Goal: Task Accomplishment & Management: Use online tool/utility

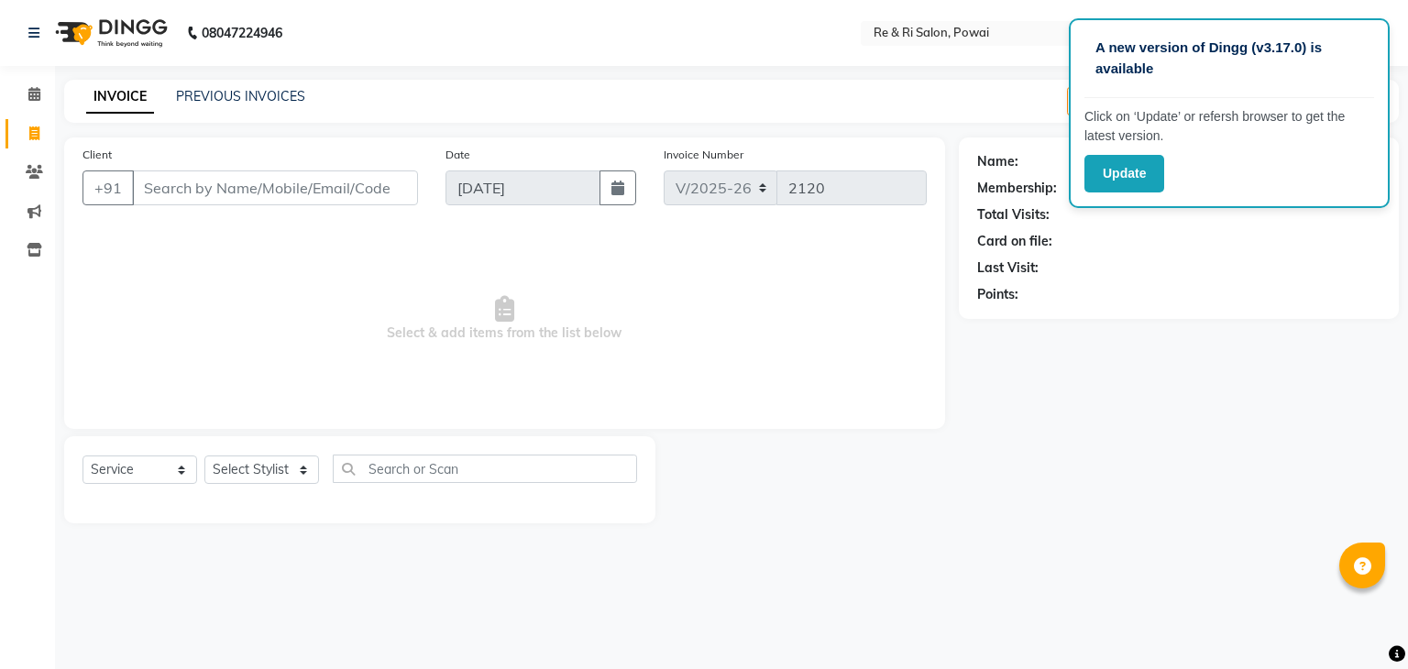
select select "5364"
select select "service"
click at [304, 474] on select "Select Stylist [PERSON_NAME] [PERSON_NAME] Danish Poonam [PERSON_NAME]" at bounding box center [261, 470] width 115 height 28
select select "40484"
click at [204, 457] on select "Select Stylist [PERSON_NAME] [PERSON_NAME] Danish Poonam [PERSON_NAME]" at bounding box center [261, 470] width 115 height 28
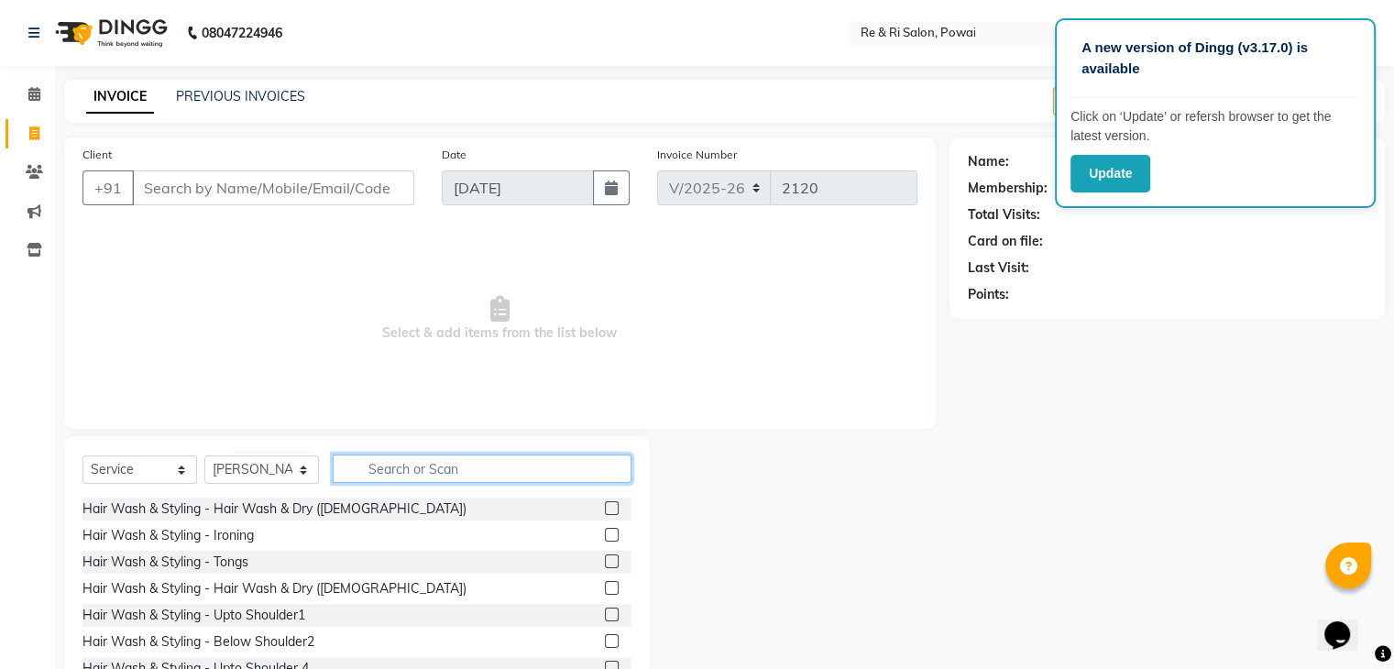
click at [368, 470] on input "text" at bounding box center [482, 469] width 299 height 28
type input "r"
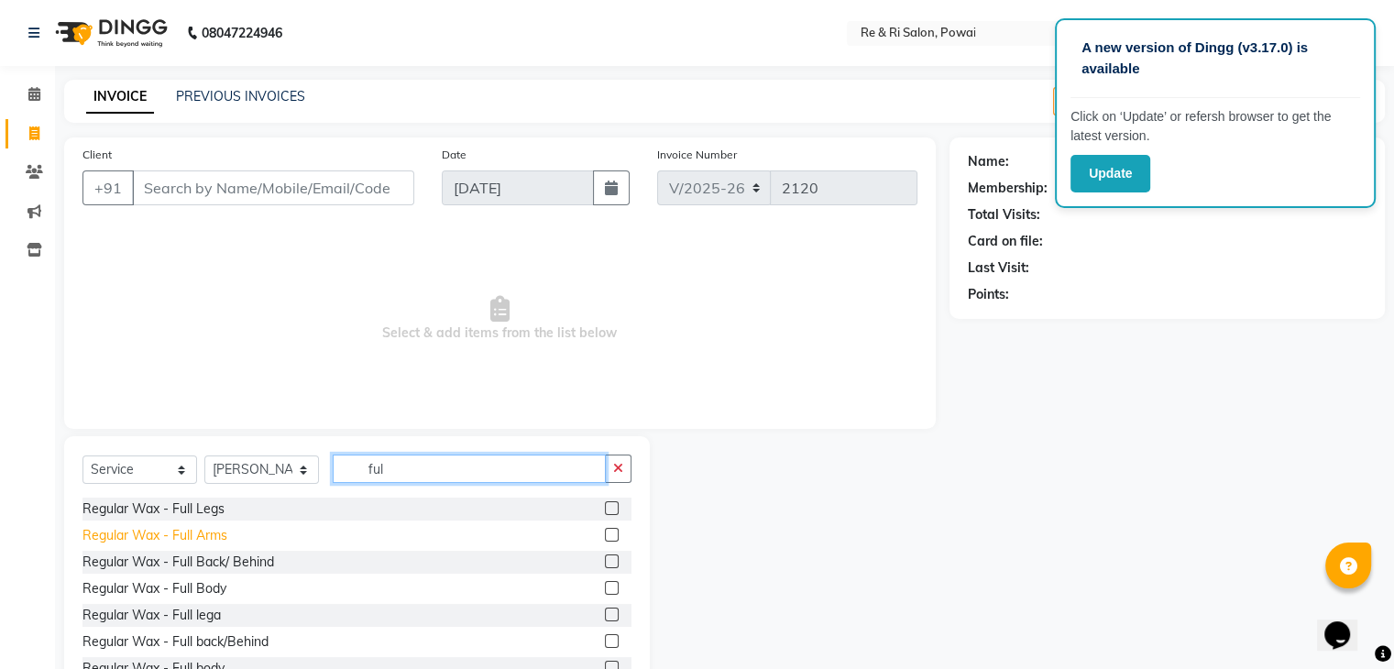
type input "ful"
click at [212, 532] on div "Regular Wax - Full Arms" at bounding box center [155, 535] width 145 height 19
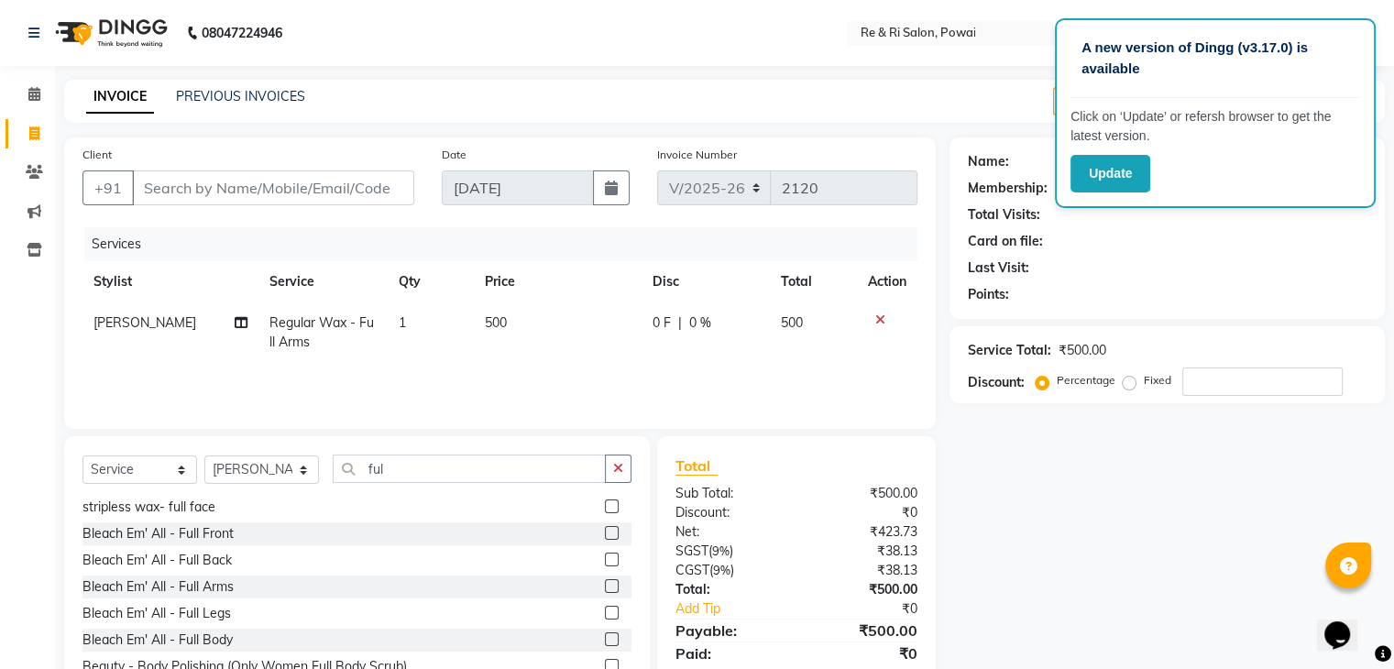
scroll to position [66, 0]
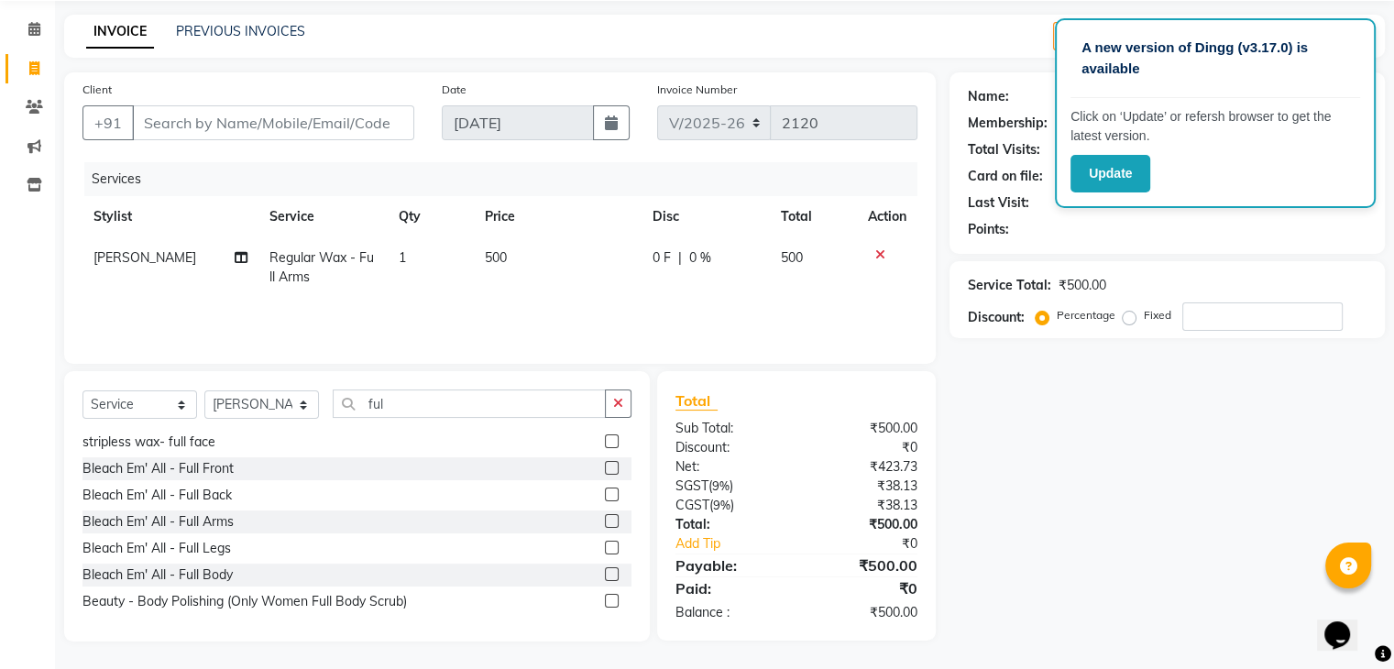
click at [616, 438] on div at bounding box center [618, 442] width 27 height 23
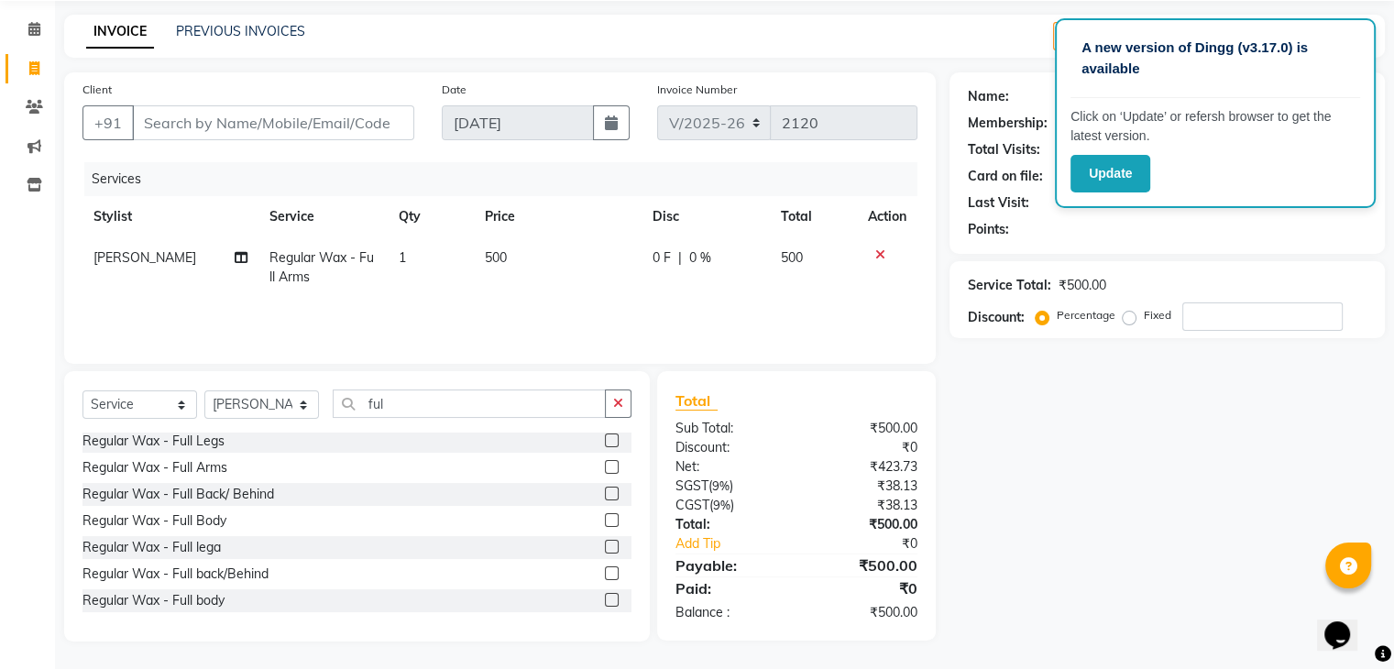
scroll to position [0, 0]
click at [167, 470] on div "Regular Wax - Full Arms" at bounding box center [155, 470] width 145 height 19
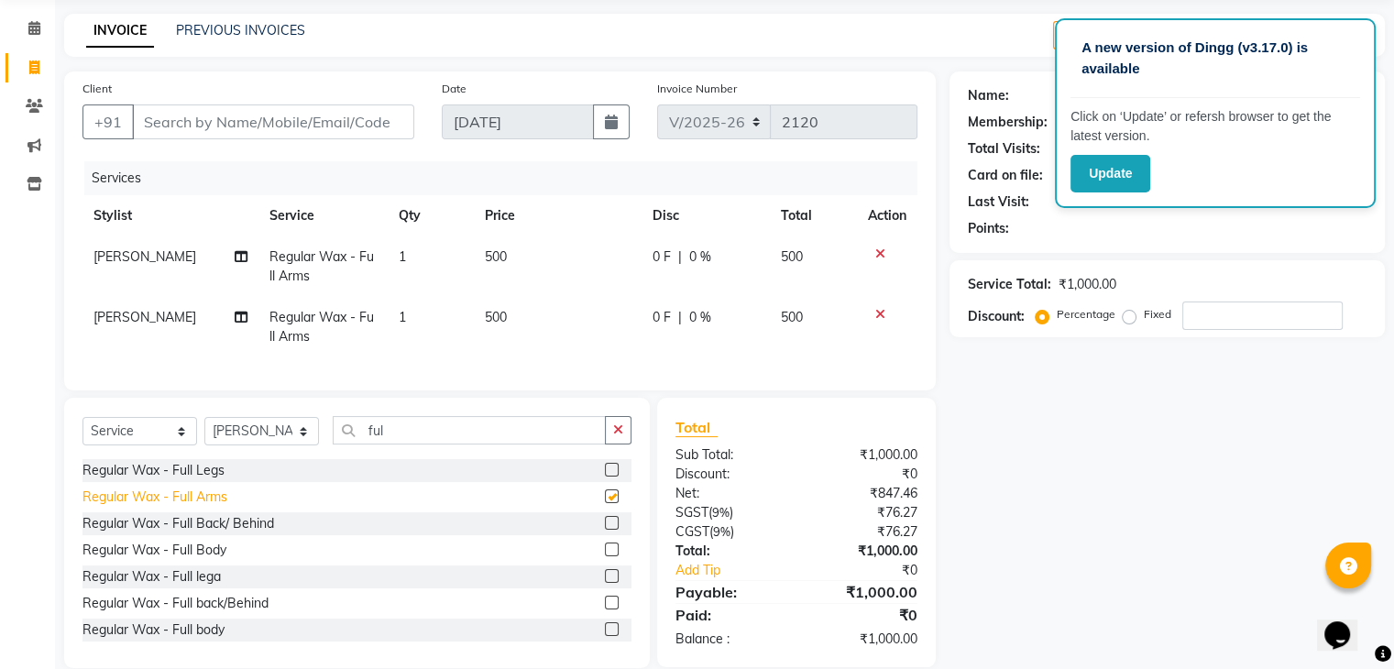
checkbox input "false"
click at [441, 459] on div "Select Service Product Membership Package Voucher Prepaid Gift Card Select Styl…" at bounding box center [357, 437] width 549 height 43
click at [414, 445] on input "ful" at bounding box center [469, 430] width 273 height 28
type input "f"
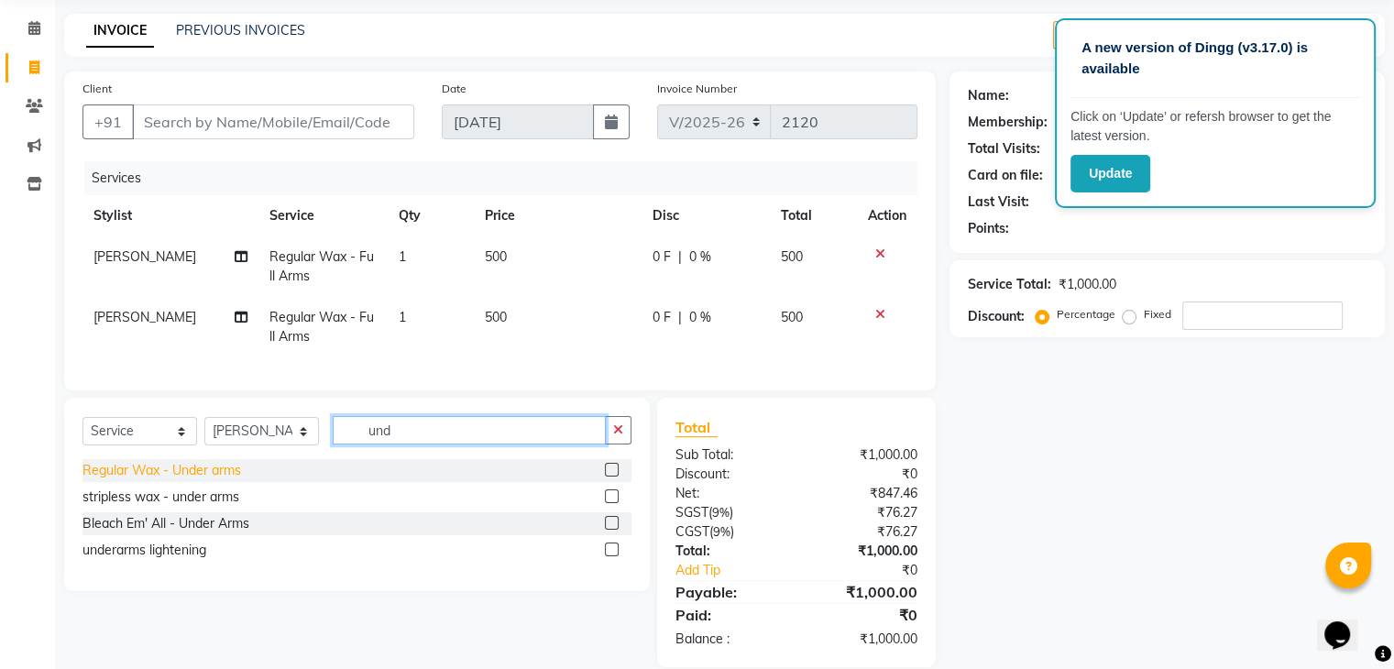
type input "und"
click at [201, 480] on div "Regular Wax - Under arms" at bounding box center [162, 470] width 159 height 19
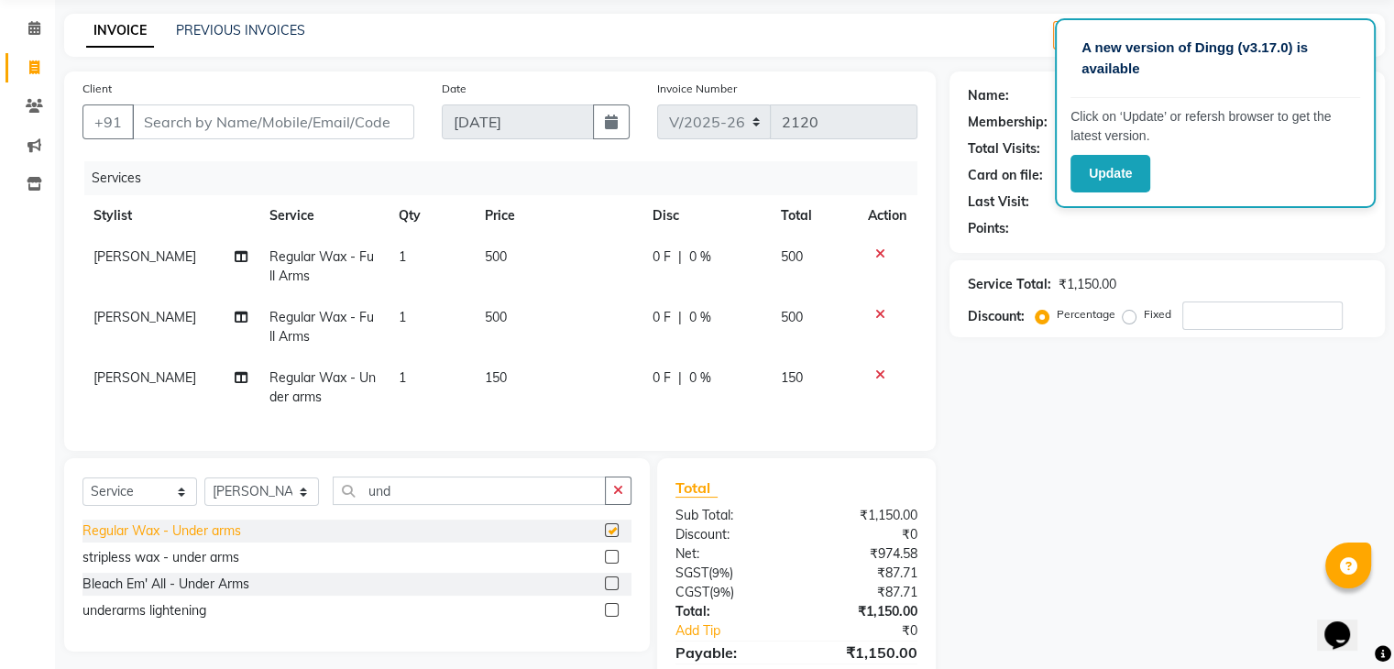
checkbox input "false"
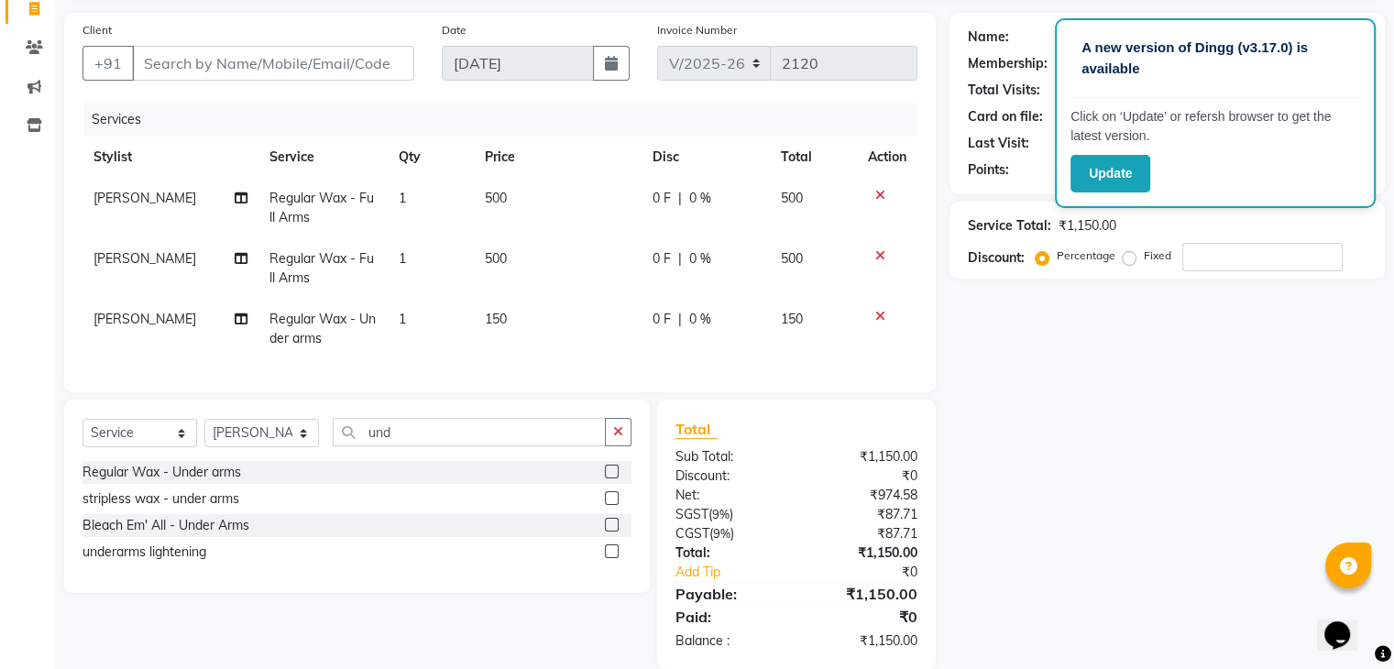
click at [653, 258] on span "0 F" at bounding box center [662, 258] width 18 height 19
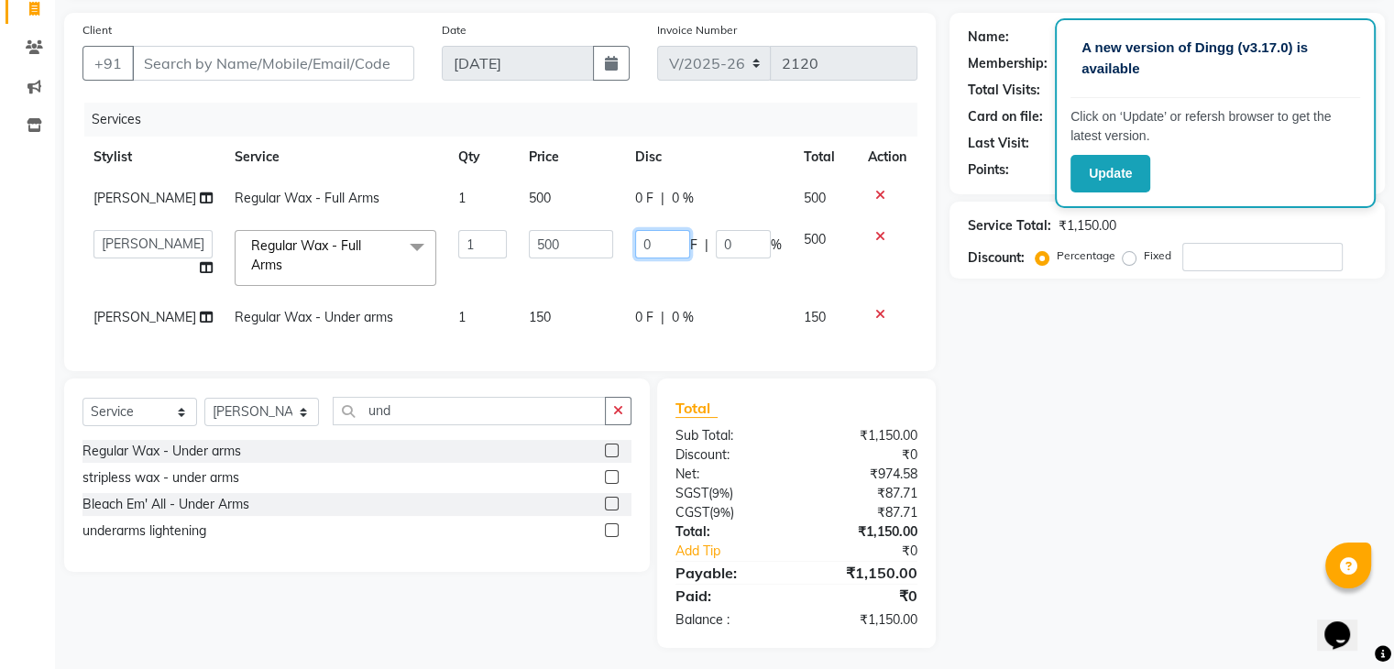
click at [666, 258] on input "0" at bounding box center [662, 244] width 55 height 28
type input "3"
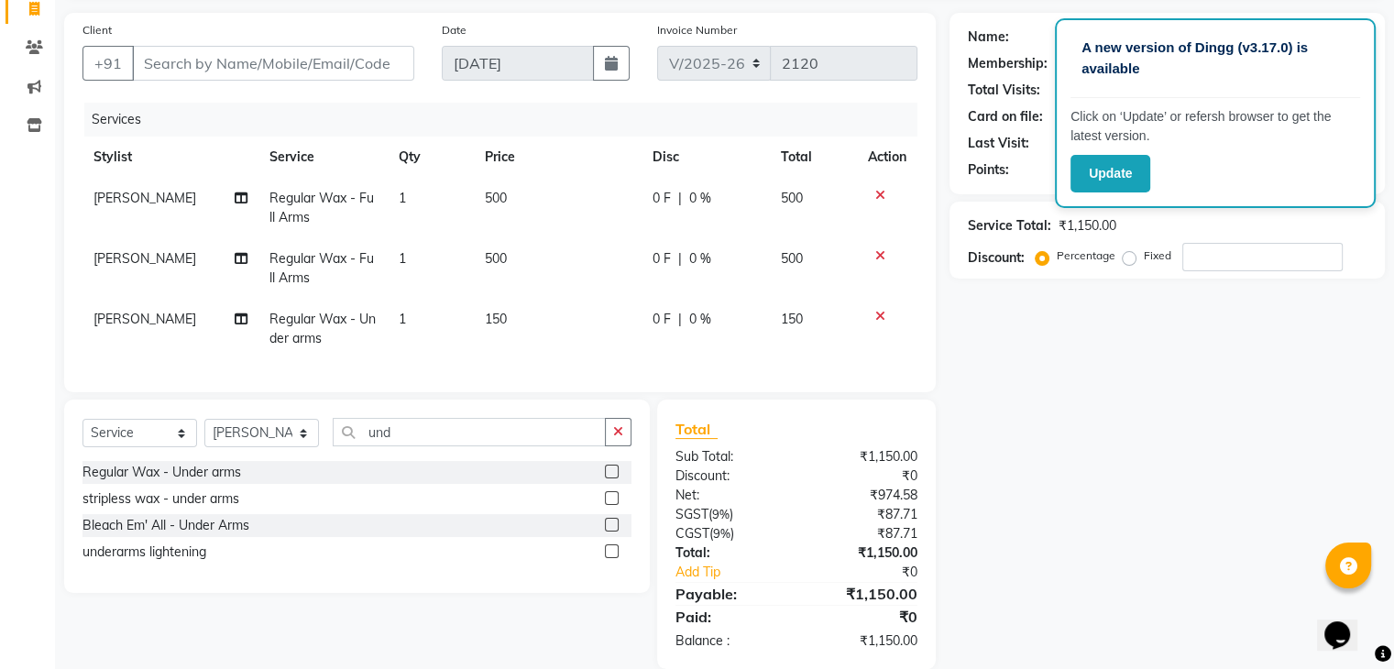
click at [587, 286] on td "500" at bounding box center [558, 268] width 168 height 61
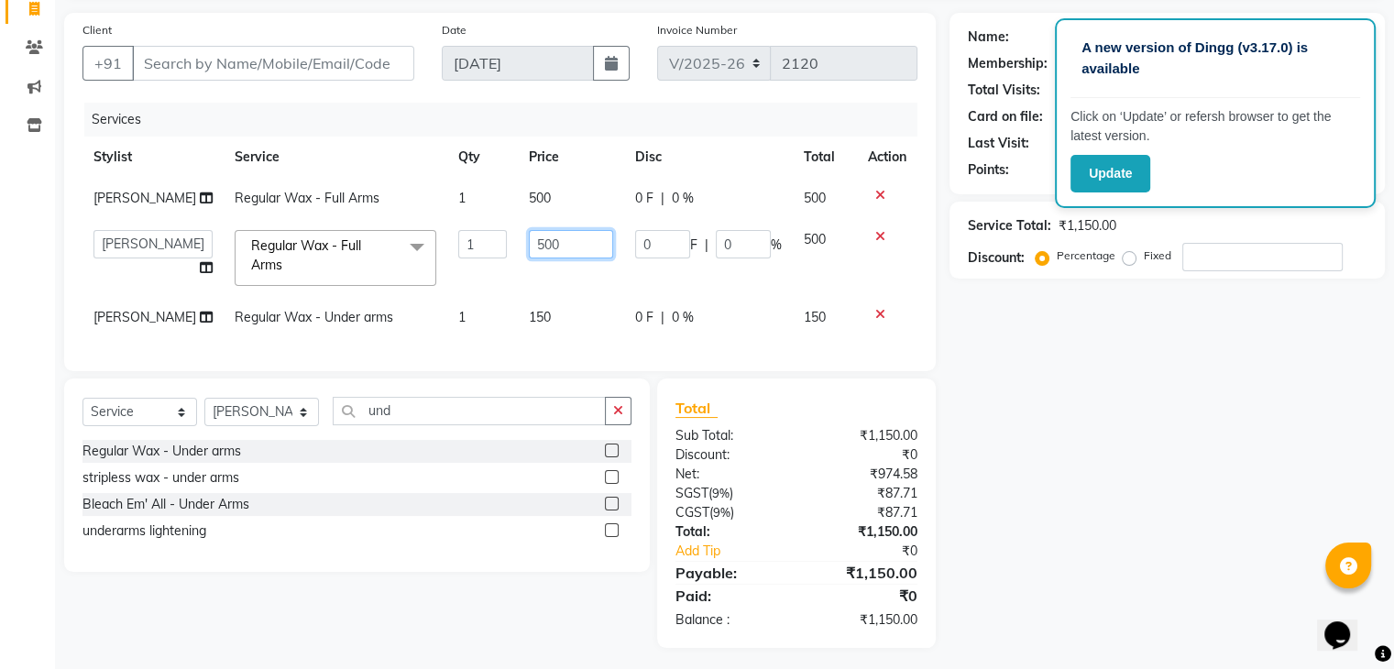
click at [579, 247] on input "500" at bounding box center [571, 244] width 84 height 28
type input "5"
type input "400"
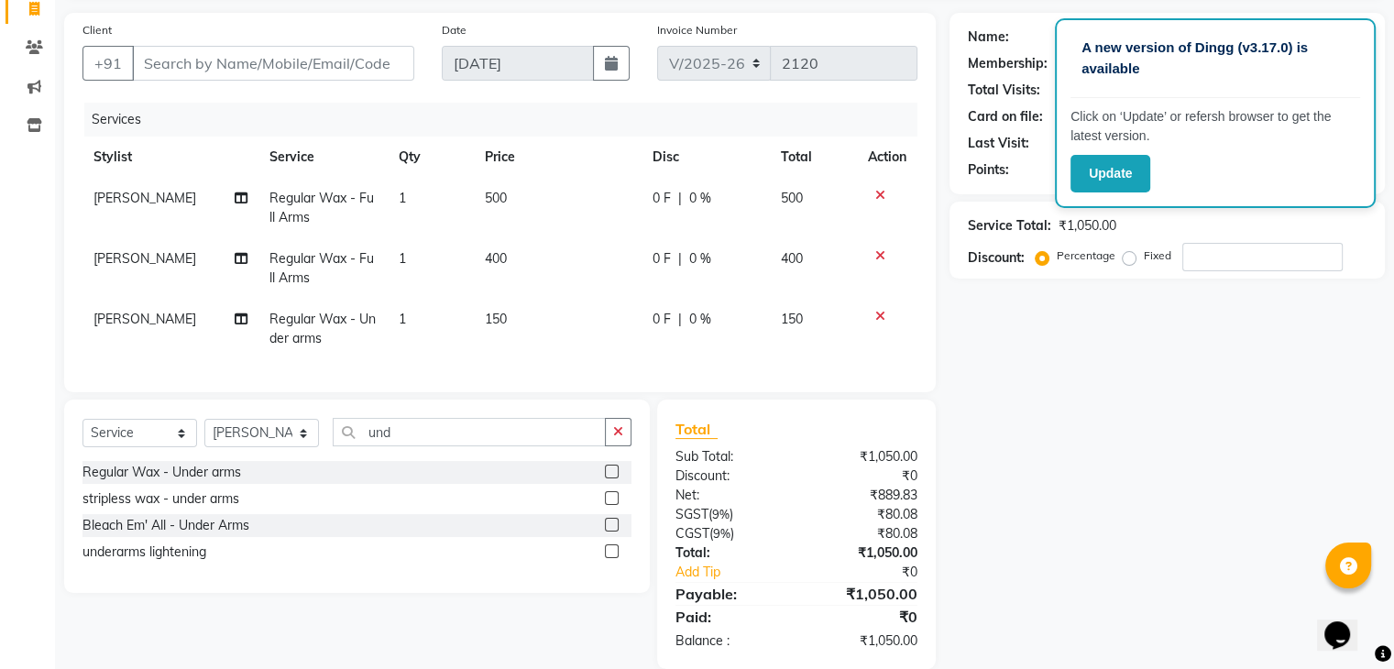
click at [497, 283] on td "400" at bounding box center [558, 268] width 168 height 61
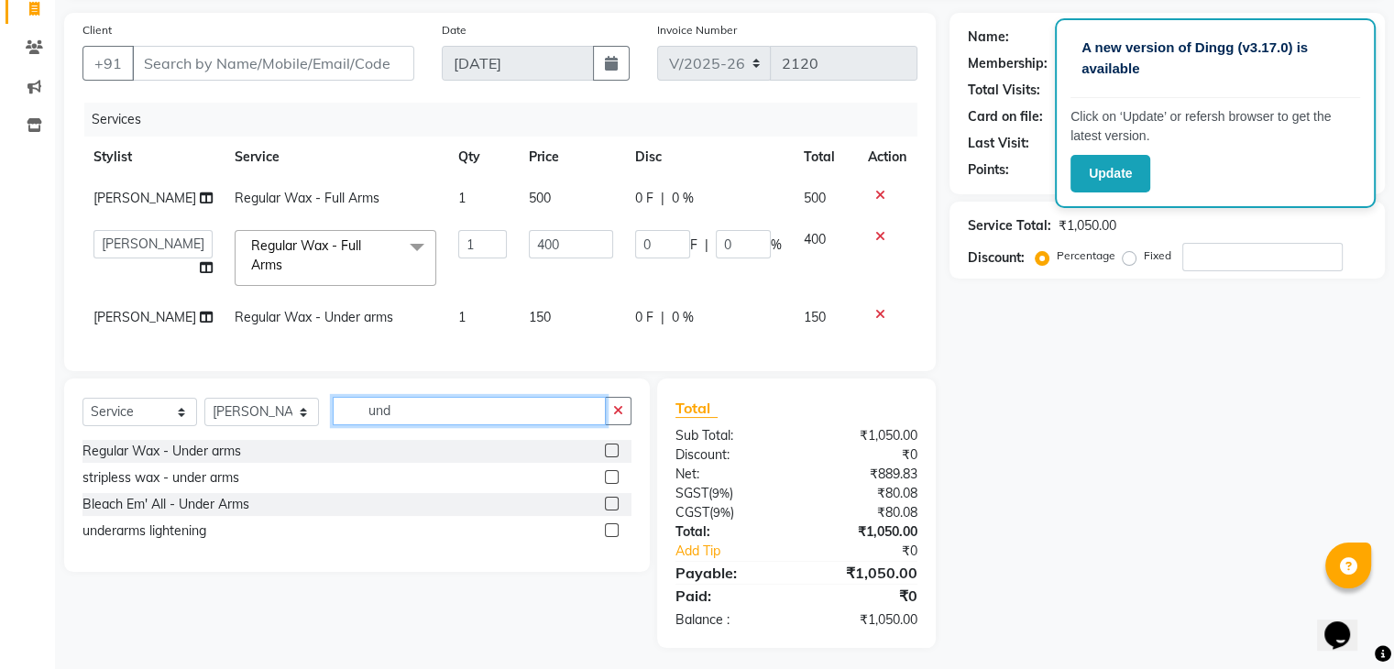
click at [435, 419] on input "und" at bounding box center [469, 411] width 273 height 28
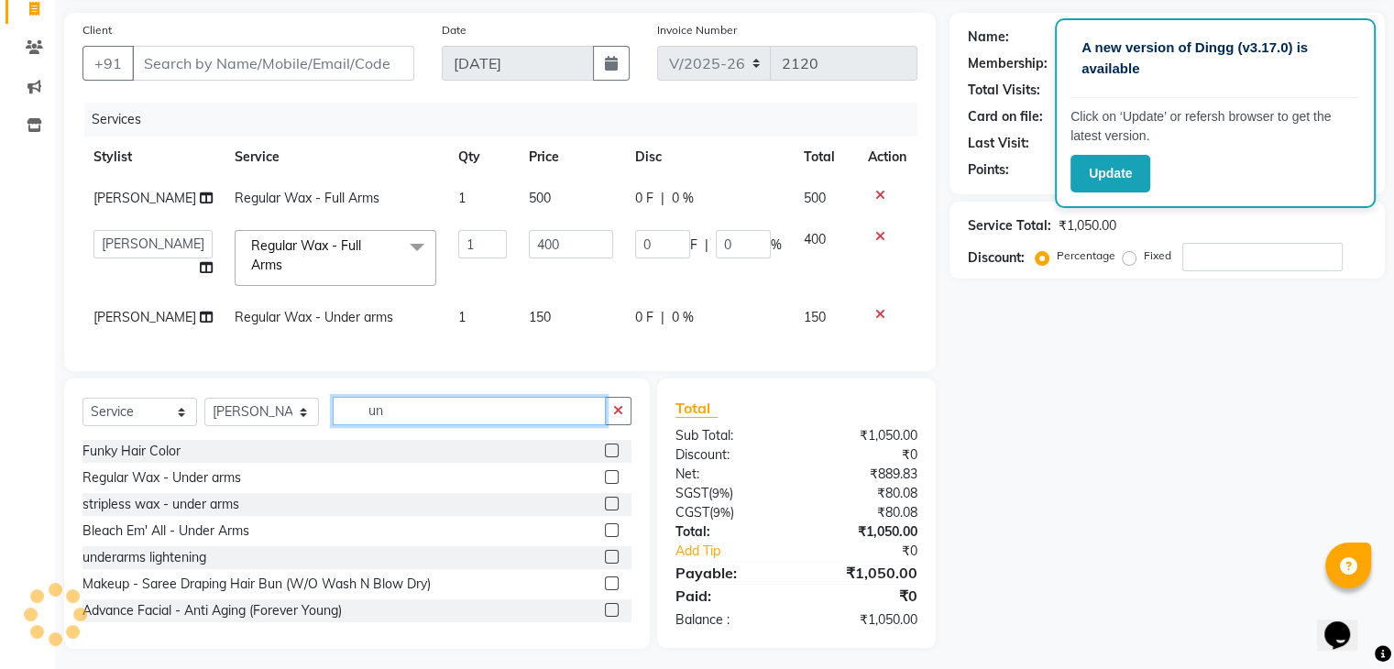
type input "u"
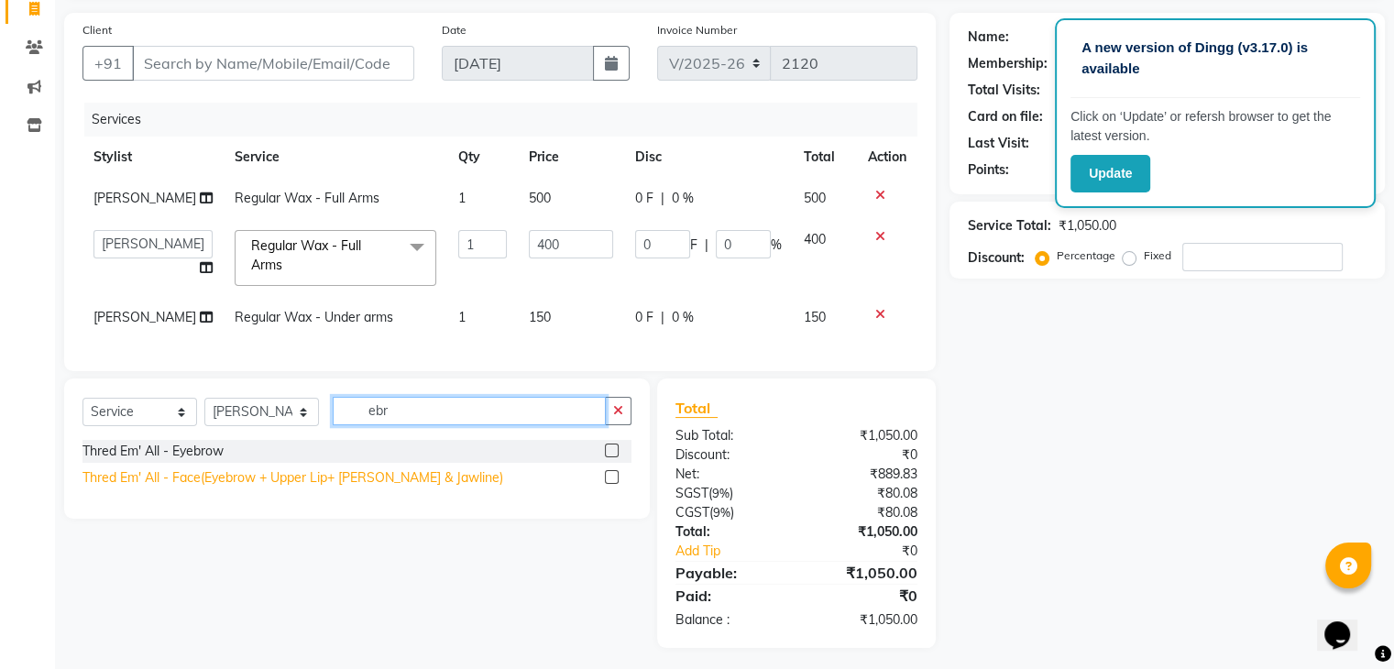
type input "ebr"
click at [340, 488] on div "Thred Em' All - Face(Eyebrow + Upper Lip+ [PERSON_NAME] & Jawline)" at bounding box center [293, 477] width 421 height 19
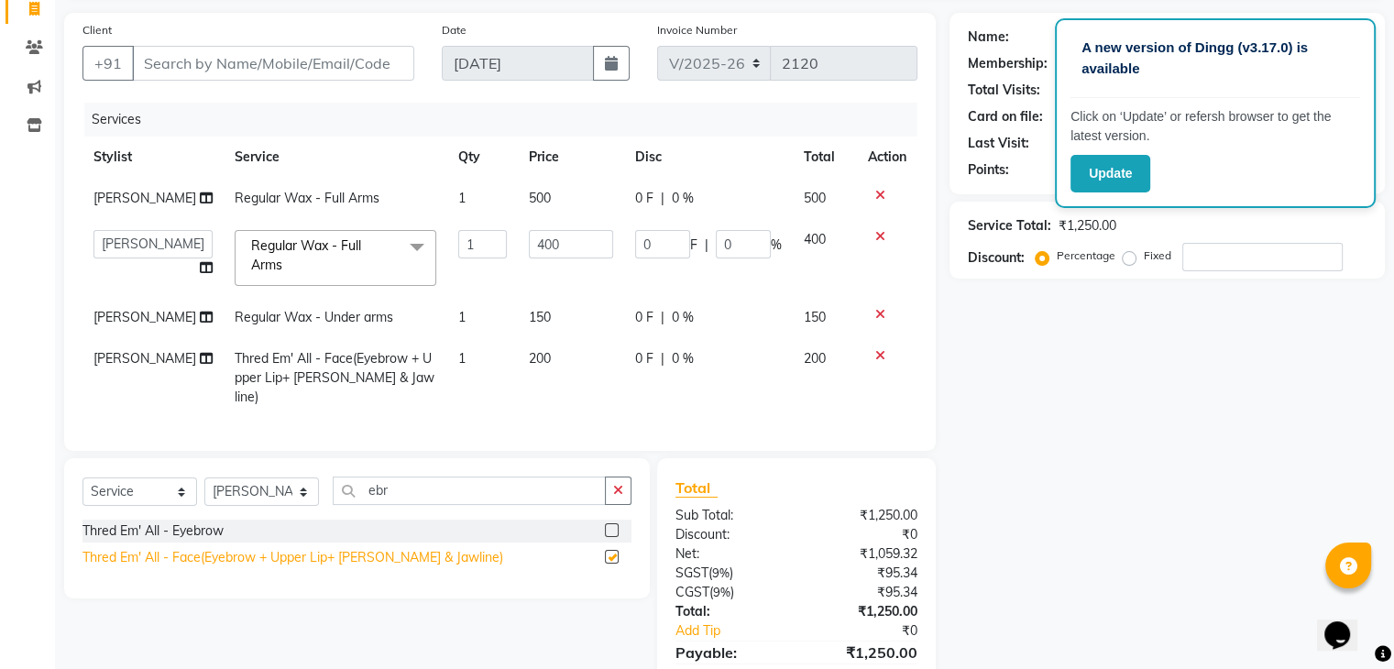
checkbox input "false"
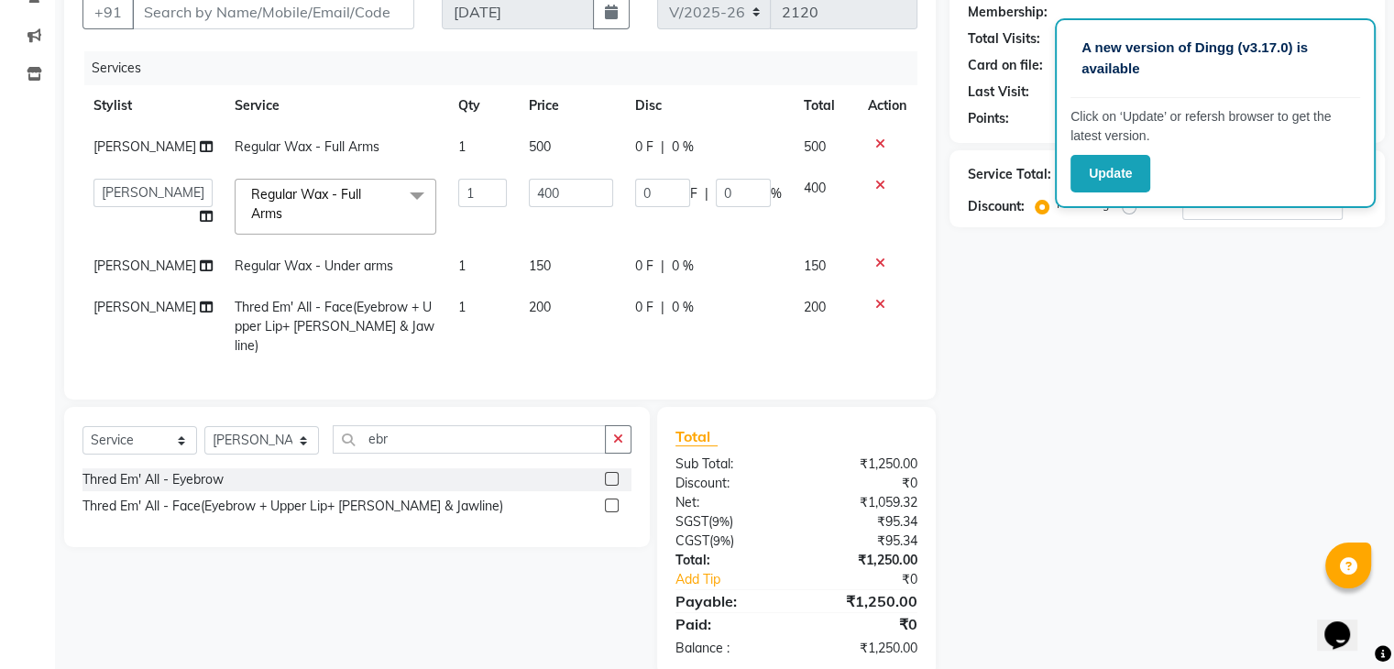
scroll to position [0, 0]
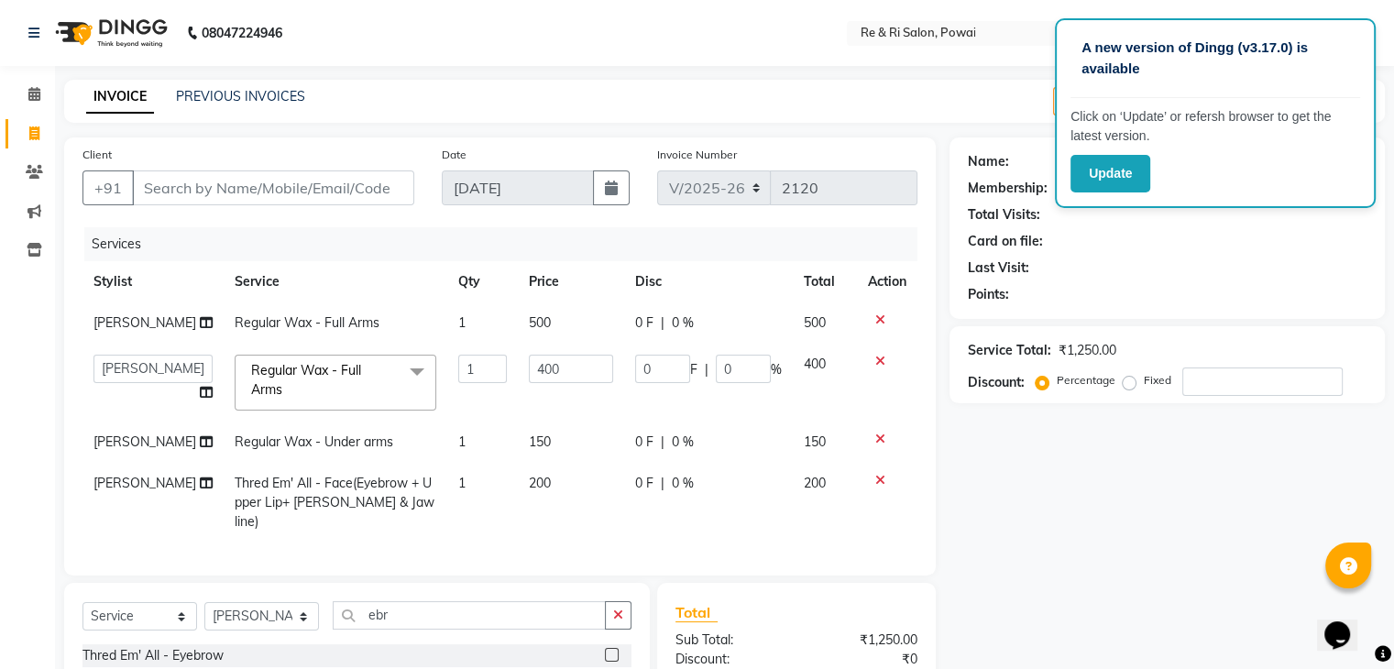
click at [187, 149] on div "Client +91" at bounding box center [248, 182] width 359 height 75
click at [197, 222] on div "Client +91 Date [DATE] Invoice Number V/2025 V/[PHONE_NUMBER] Services Stylist …" at bounding box center [500, 357] width 872 height 438
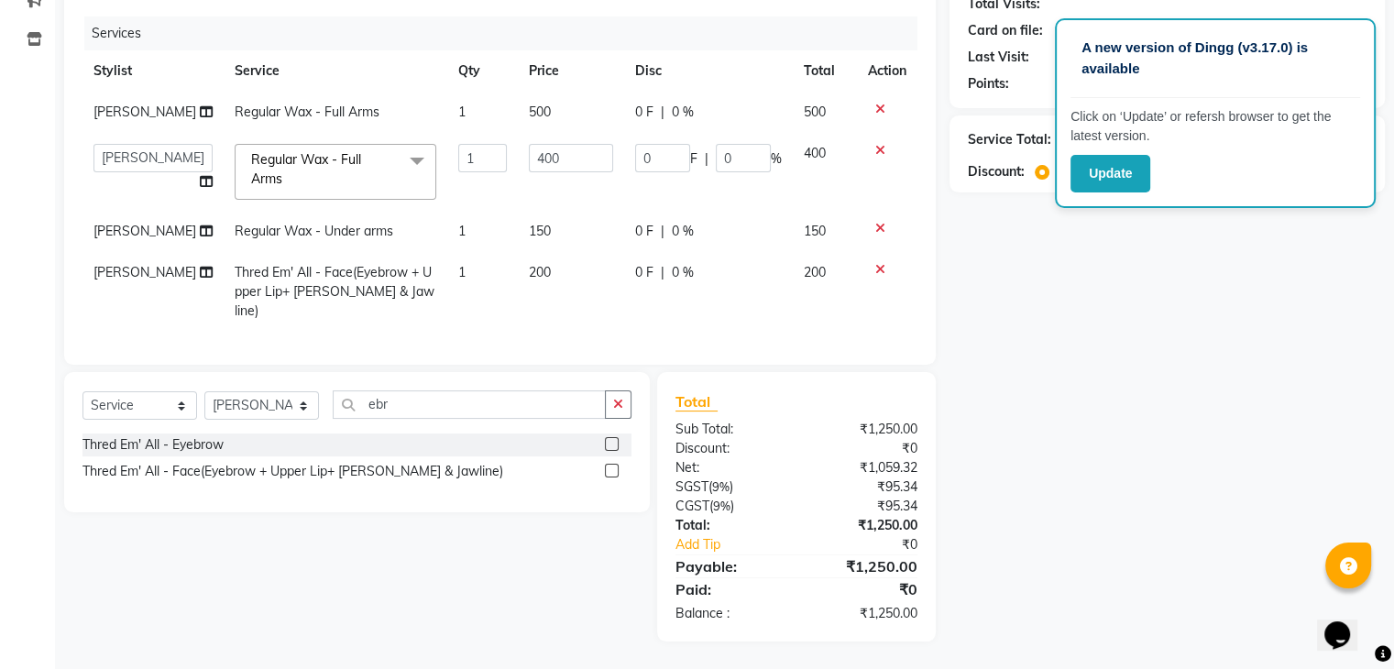
click at [3, 181] on div "Calendar Invoice Clients Marketing Inventory Completed InProgress Upcoming Drop…" at bounding box center [124, 241] width 248 height 800
click at [14, 143] on div "Calendar Invoice Clients Marketing Inventory Completed InProgress Upcoming Drop…" at bounding box center [124, 241] width 248 height 800
click at [41, 175] on div "Calendar Invoice Clients Marketing Inventory Completed InProgress Upcoming Drop…" at bounding box center [124, 241] width 248 height 800
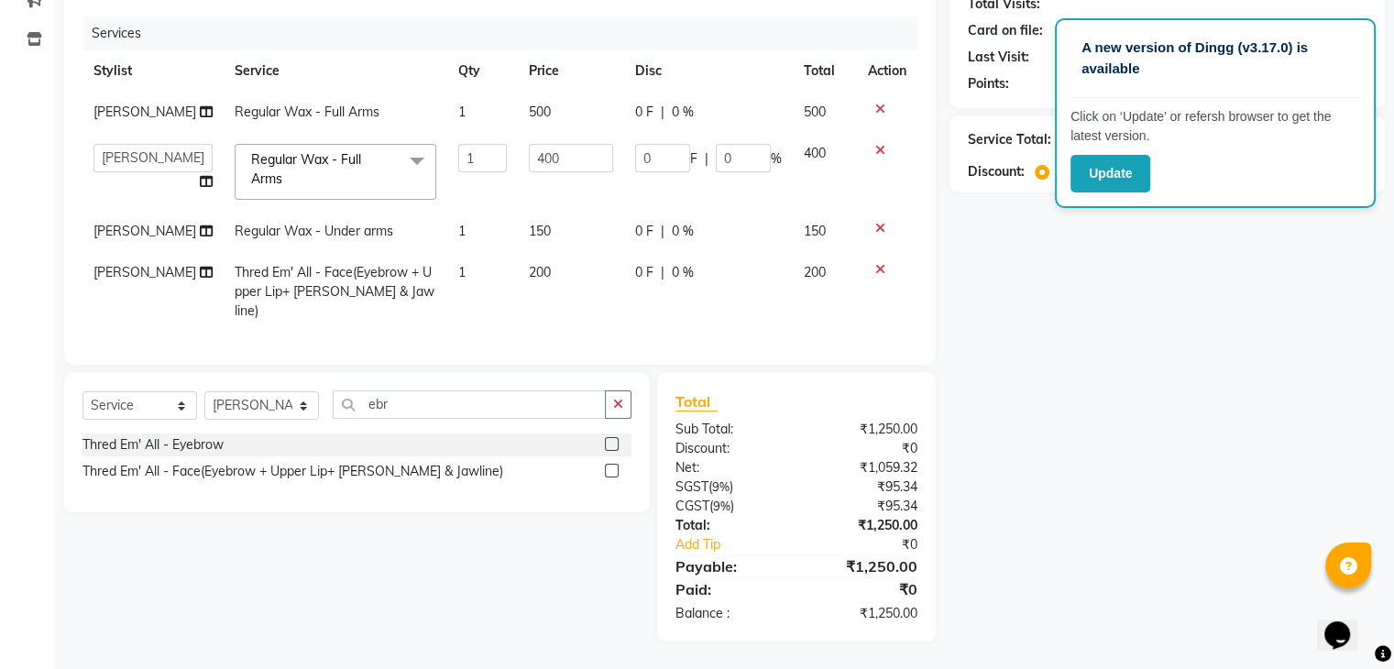
click at [41, 175] on div "Calendar Invoice Clients Marketing Inventory Completed InProgress Upcoming Drop…" at bounding box center [124, 241] width 248 height 800
drag, startPoint x: 1292, startPoint y: 294, endPoint x: 1407, endPoint y: 283, distance: 116.0
click at [1394, 283] on html "A new version of Dingg (v3.17.0) is available Click on ‘Update’ or refersh brow…" at bounding box center [697, 123] width 1394 height 669
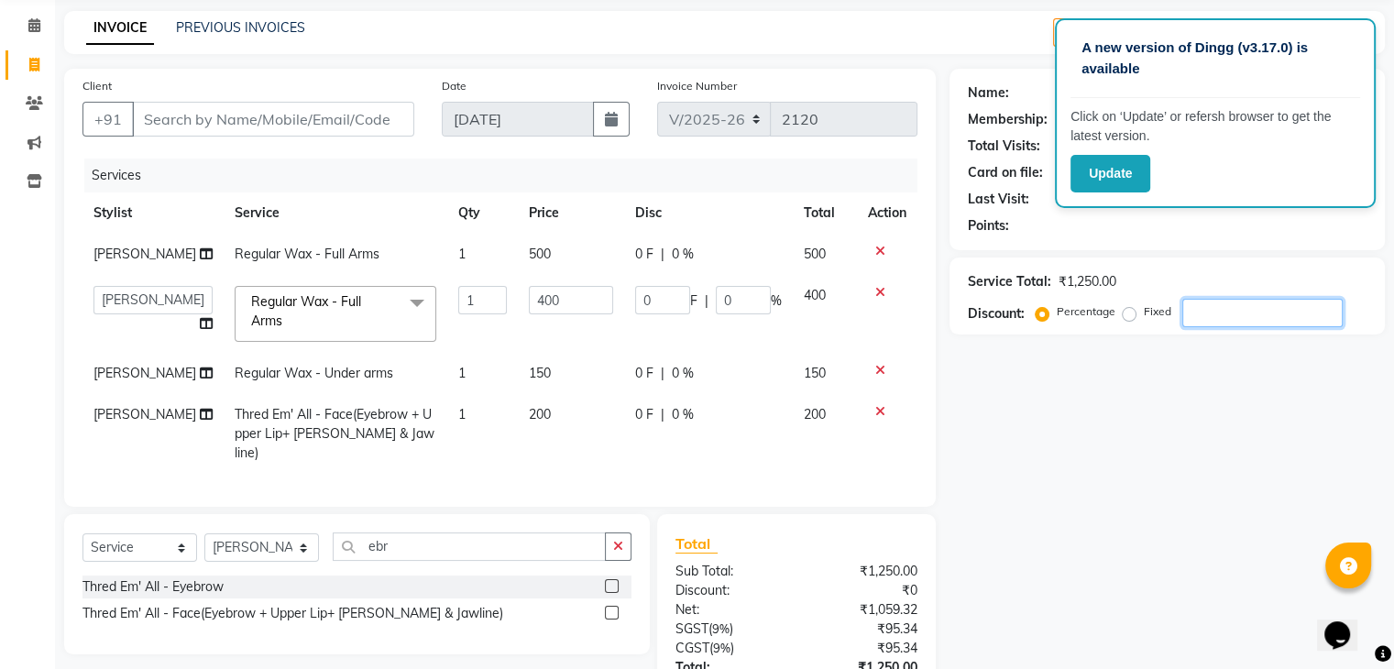
scroll to position [0, 0]
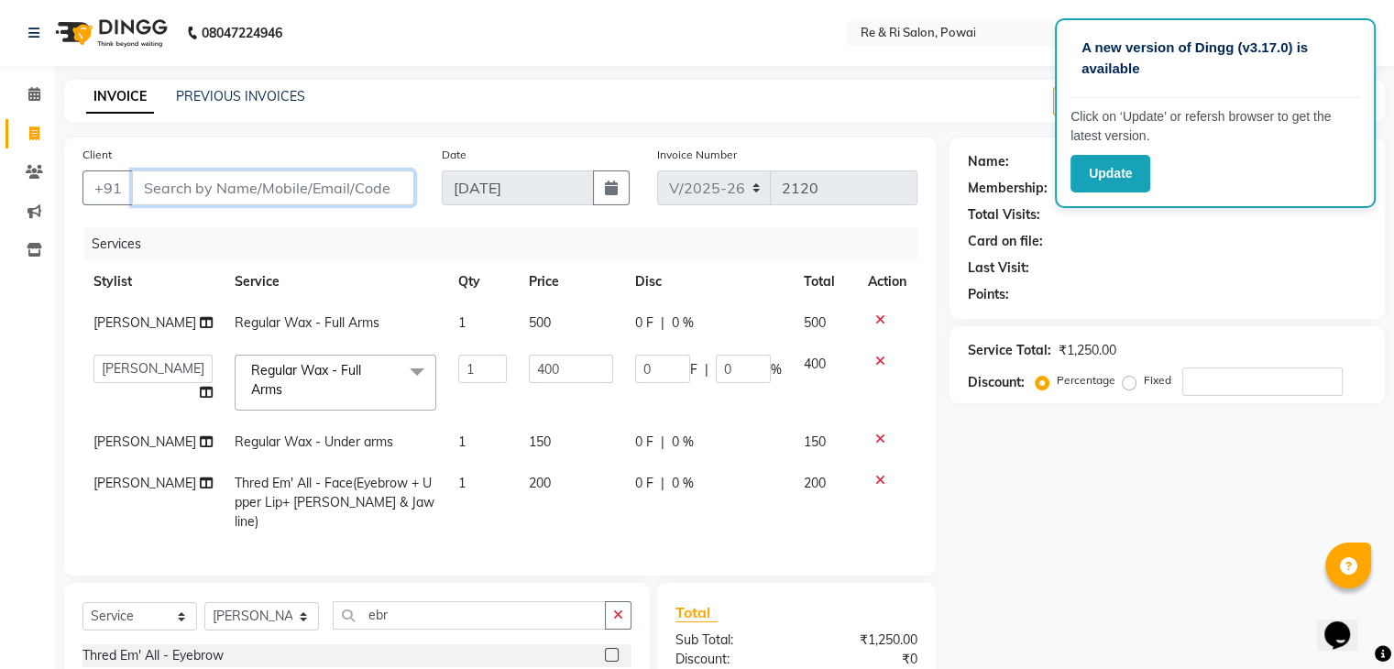
click at [340, 184] on input "Client" at bounding box center [273, 188] width 282 height 35
